Goal: Find contact information: Find contact information

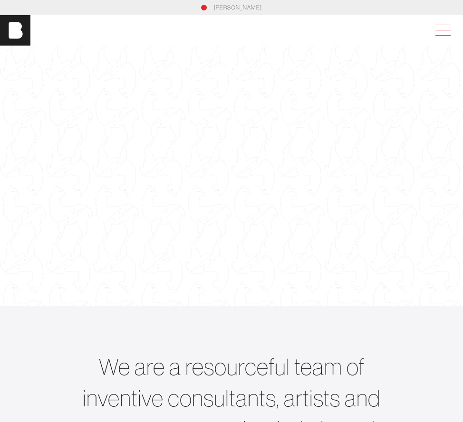
click at [451, 29] on span at bounding box center [441, 30] width 22 height 17
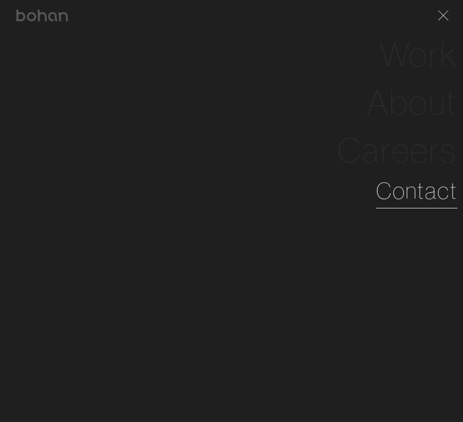
click at [409, 192] on link "Contact" at bounding box center [416, 191] width 81 height 34
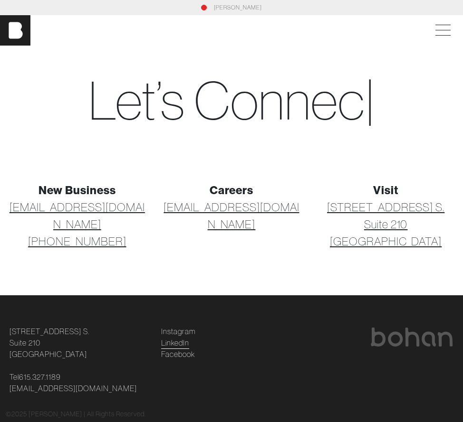
click at [177, 345] on link "LinkedIn" at bounding box center [175, 342] width 28 height 11
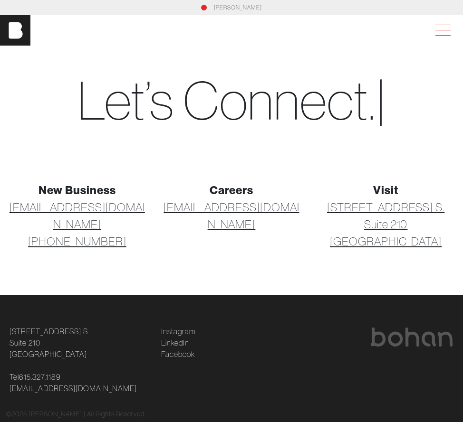
click at [441, 29] on span at bounding box center [441, 30] width 22 height 17
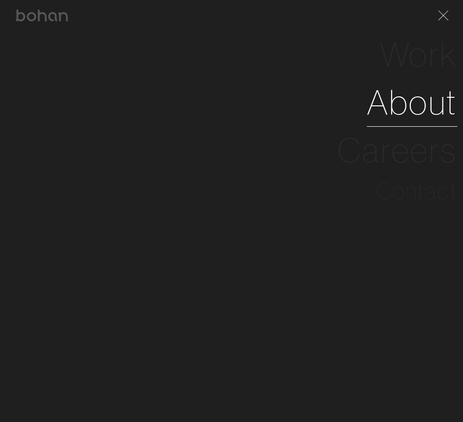
click at [435, 109] on link "About" at bounding box center [412, 102] width 90 height 48
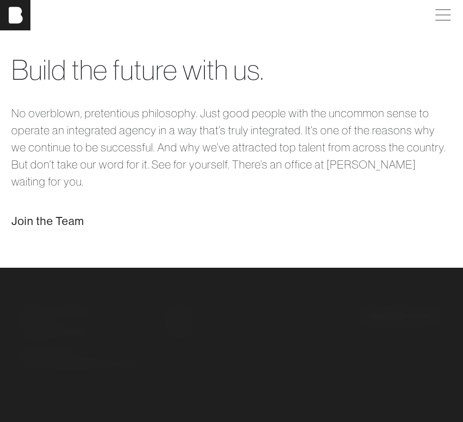
scroll to position [1727, 0]
